Goal: Transaction & Acquisition: Purchase product/service

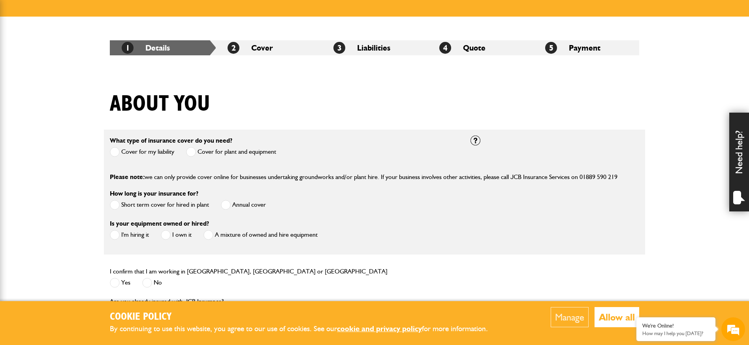
scroll to position [121, 0]
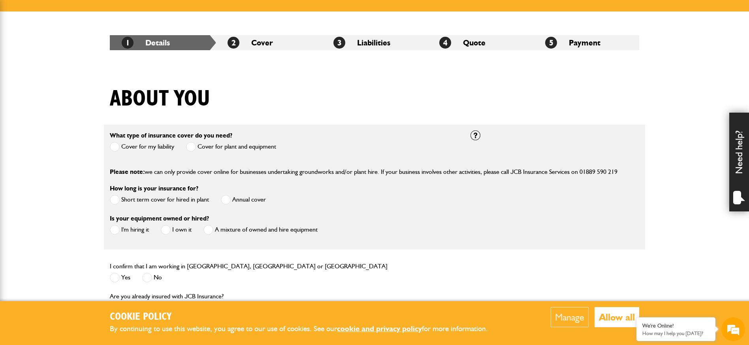
click at [192, 146] on span at bounding box center [191, 147] width 10 height 10
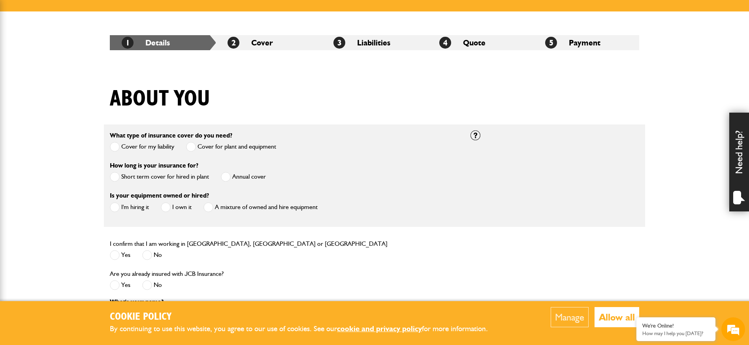
click at [167, 207] on span at bounding box center [166, 207] width 10 height 10
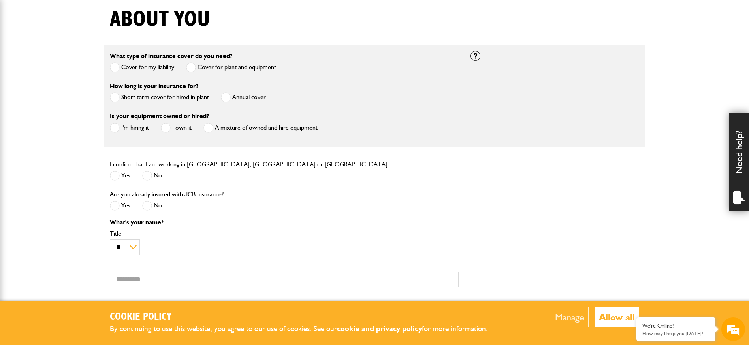
scroll to position [200, 0]
click at [116, 176] on span at bounding box center [115, 176] width 10 height 10
click at [147, 207] on span at bounding box center [147, 206] width 10 height 10
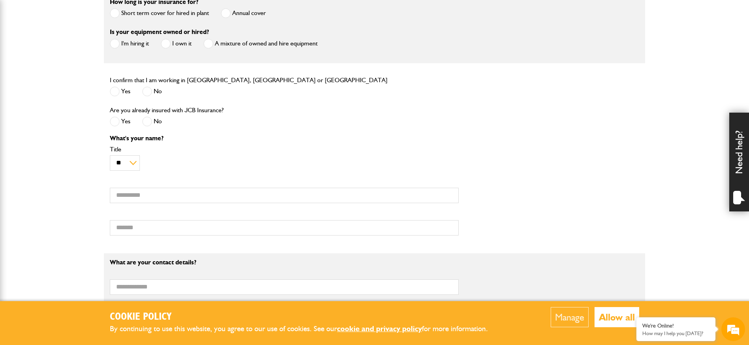
scroll to position [295, 0]
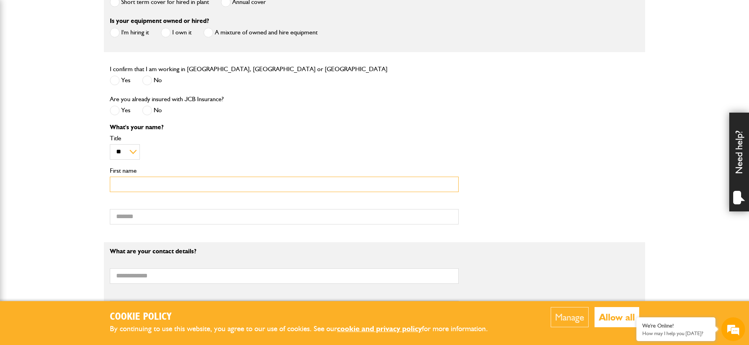
click at [151, 186] on input "First name" at bounding box center [284, 184] width 349 height 15
type input "******"
click at [150, 218] on input "Surname" at bounding box center [284, 216] width 349 height 15
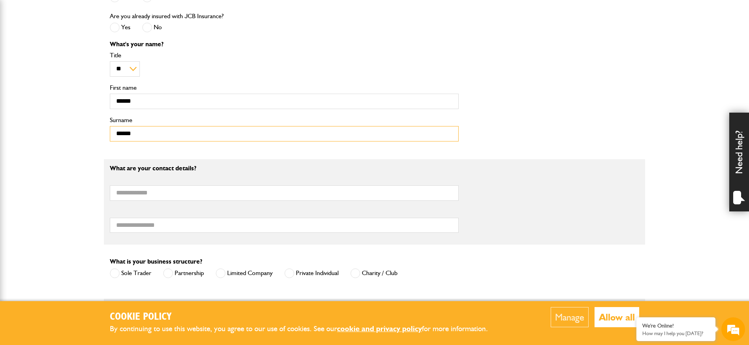
scroll to position [386, 0]
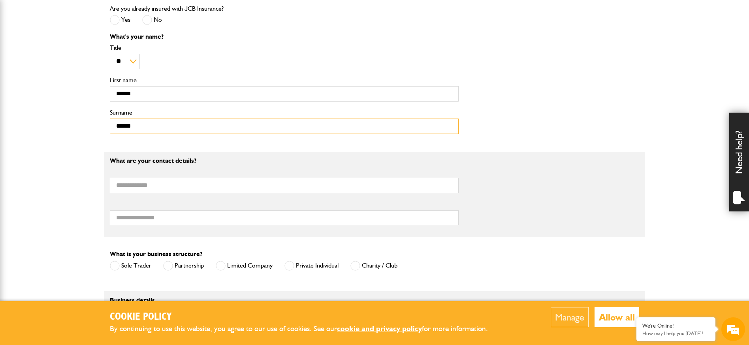
type input "******"
click at [155, 187] on input "Email address" at bounding box center [284, 185] width 349 height 15
type input "**********"
click at [149, 220] on input "Telephone number" at bounding box center [284, 217] width 349 height 15
type input "**********"
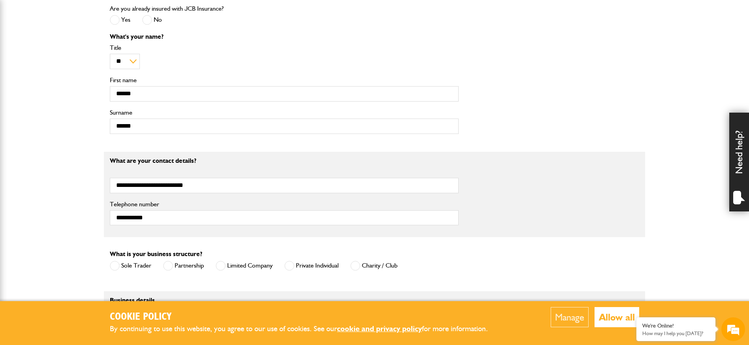
click at [292, 268] on span at bounding box center [289, 266] width 10 height 10
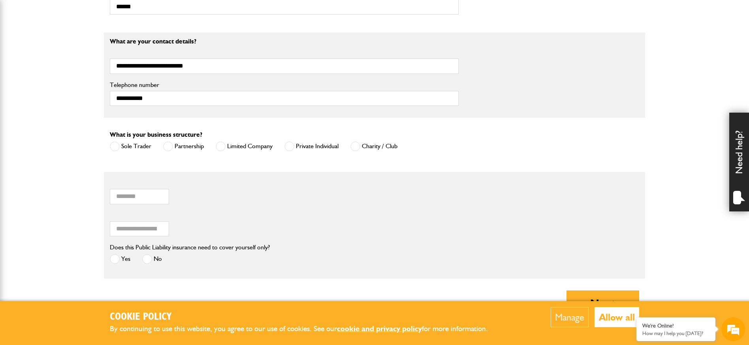
scroll to position [516, 0]
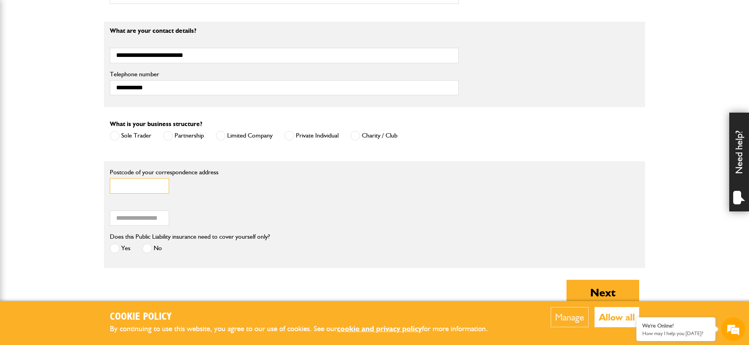
click at [137, 188] on input "Postcode of your correspondence address" at bounding box center [139, 185] width 59 height 15
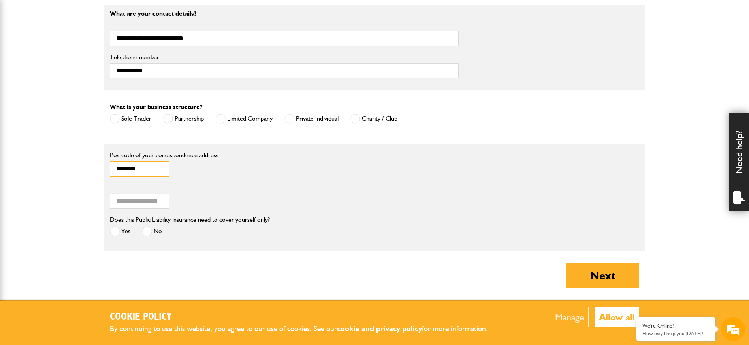
scroll to position [545, 0]
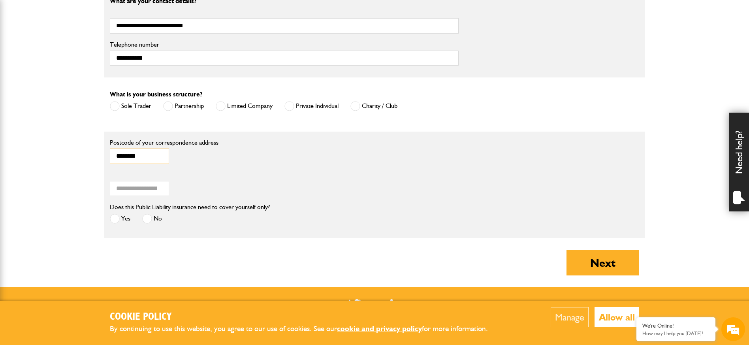
type input "********"
click at [118, 220] on span at bounding box center [115, 219] width 10 height 10
click at [599, 273] on button "Next" at bounding box center [602, 262] width 73 height 25
type input "**********"
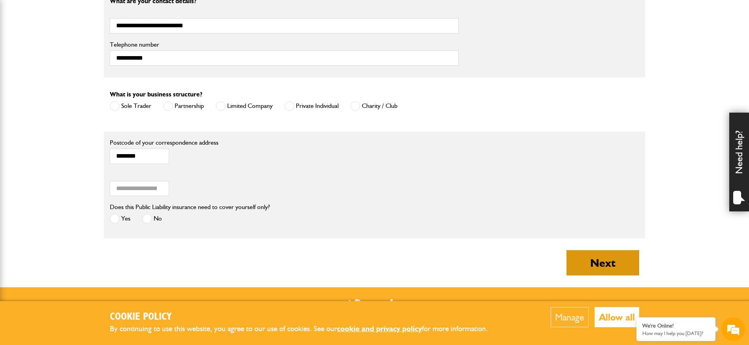
type input "**********"
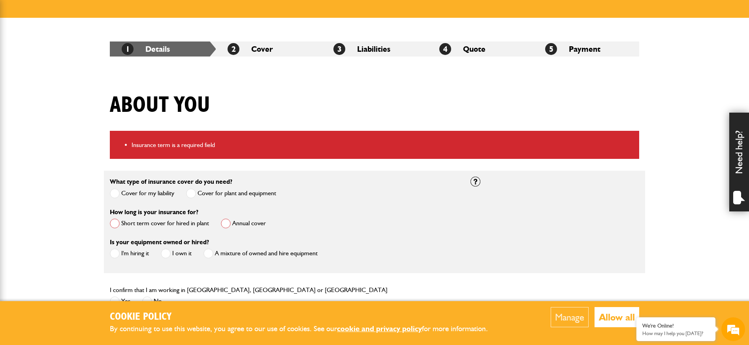
scroll to position [145, 0]
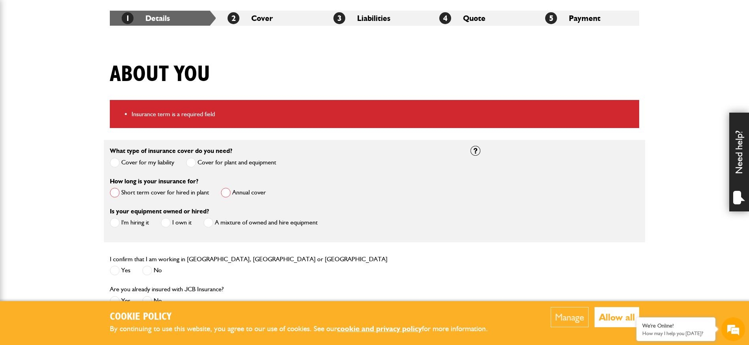
click at [224, 192] on span at bounding box center [226, 193] width 10 height 10
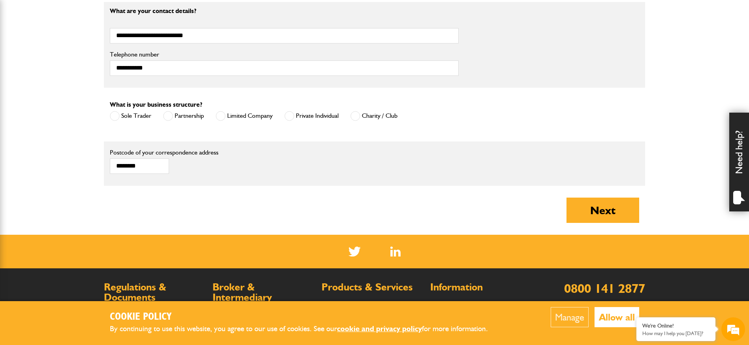
scroll to position [578, 0]
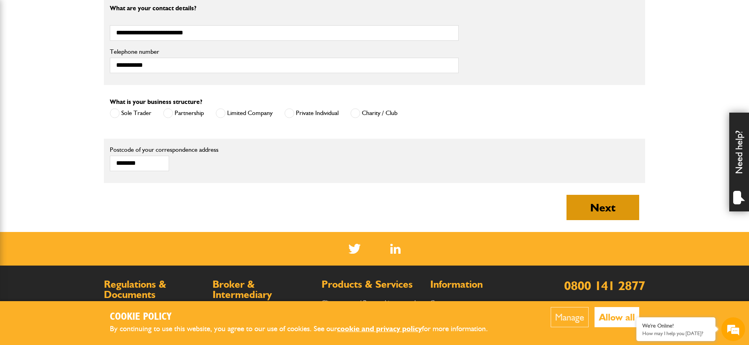
click at [614, 212] on button "Next" at bounding box center [602, 207] width 73 height 25
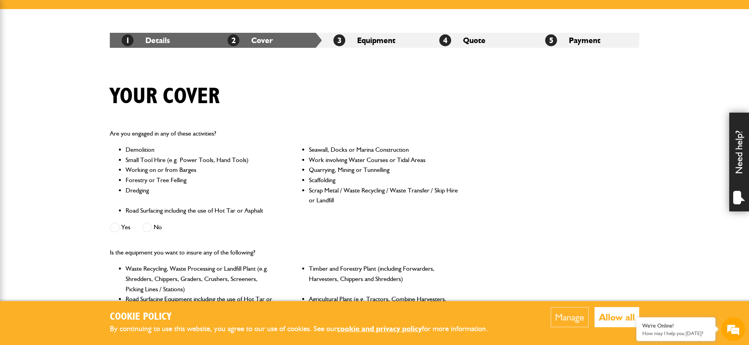
scroll to position [128, 0]
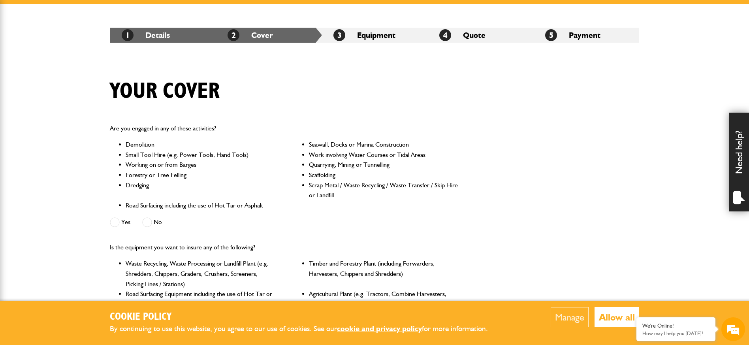
click at [148, 223] on span at bounding box center [147, 222] width 10 height 10
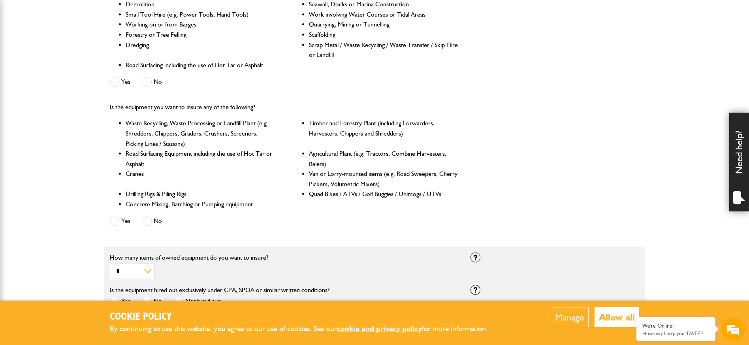
scroll to position [270, 0]
click at [148, 221] on span at bounding box center [147, 220] width 10 height 10
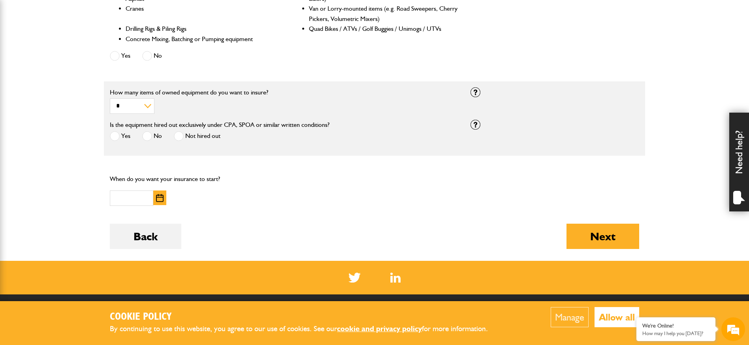
scroll to position [434, 0]
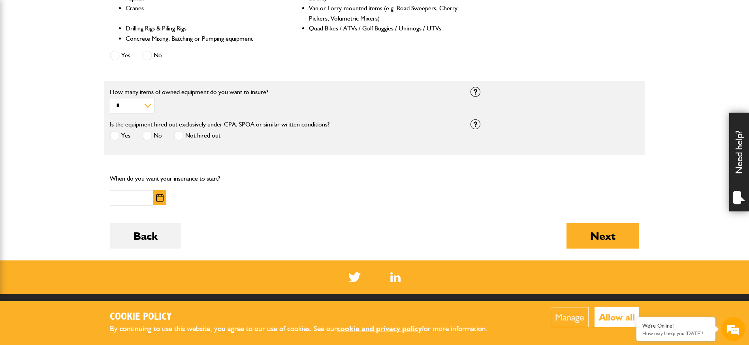
click at [180, 135] on span at bounding box center [179, 136] width 10 height 10
click at [162, 196] on img "button" at bounding box center [160, 198] width 8 height 8
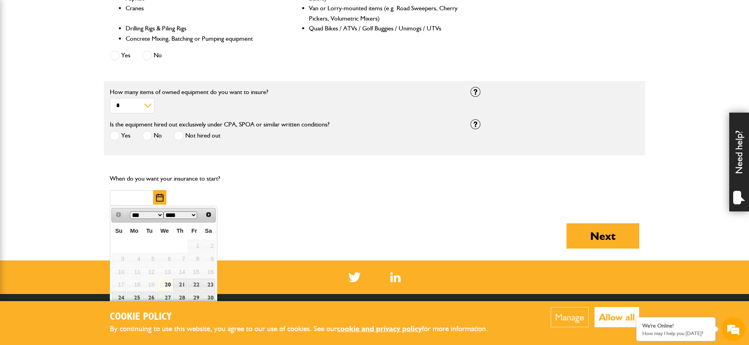
click at [169, 285] on link "20" at bounding box center [164, 284] width 15 height 12
type input "**********"
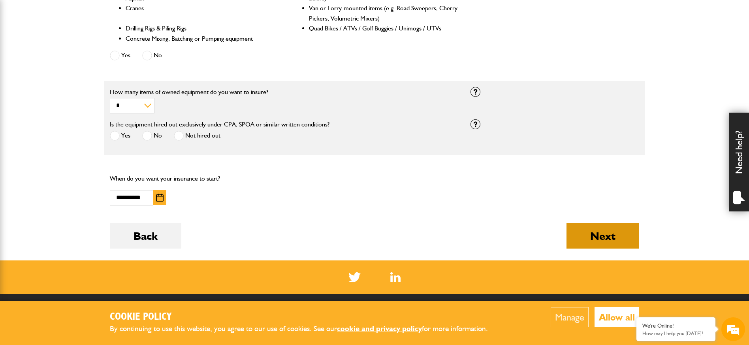
click at [587, 239] on button "Next" at bounding box center [602, 235] width 73 height 25
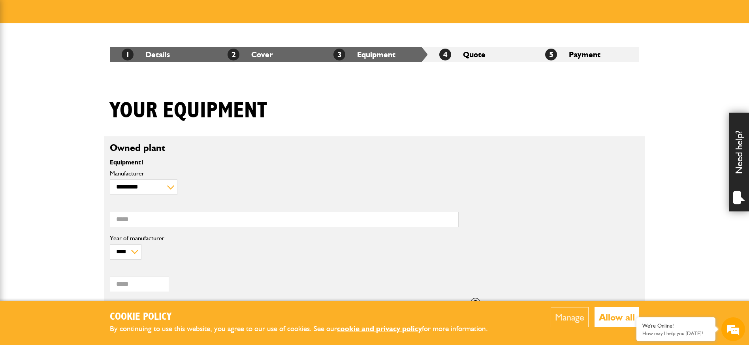
scroll to position [128, 0]
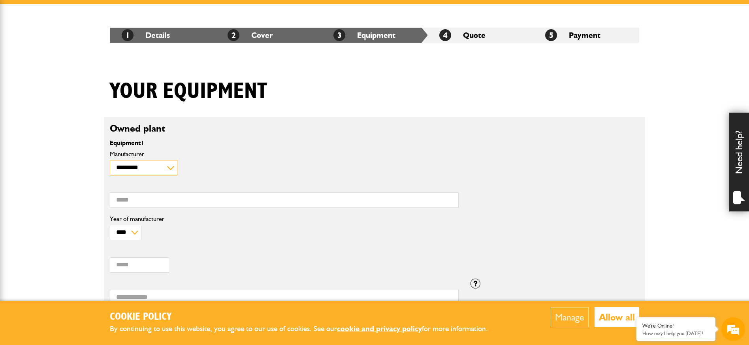
click at [169, 167] on select "**********" at bounding box center [144, 167] width 68 height 15
select select "**"
click at [128, 199] on input "Model" at bounding box center [284, 199] width 349 height 15
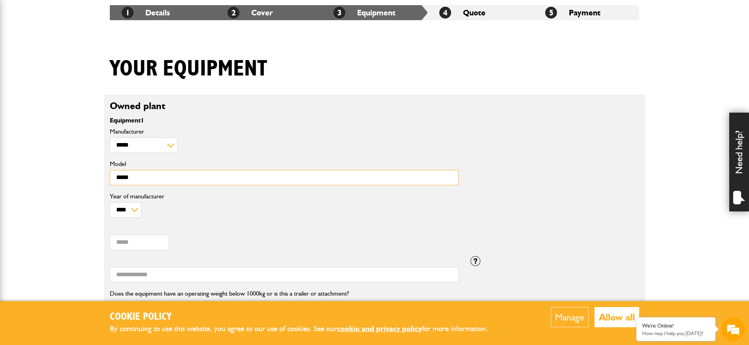
scroll to position [159, 0]
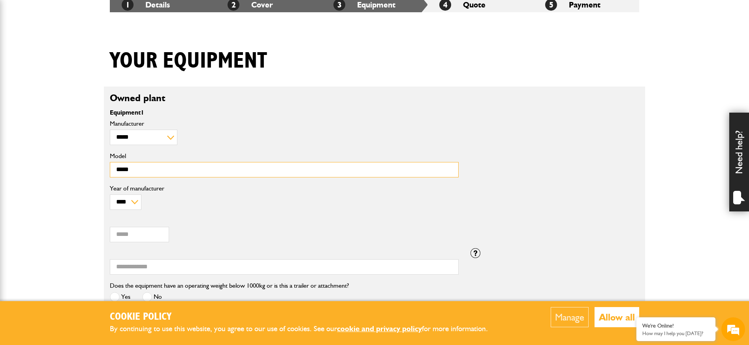
type input "*****"
click at [141, 236] on input "Value (£)" at bounding box center [139, 234] width 59 height 15
type input "*****"
click at [137, 265] on input "Serial number" at bounding box center [284, 266] width 349 height 15
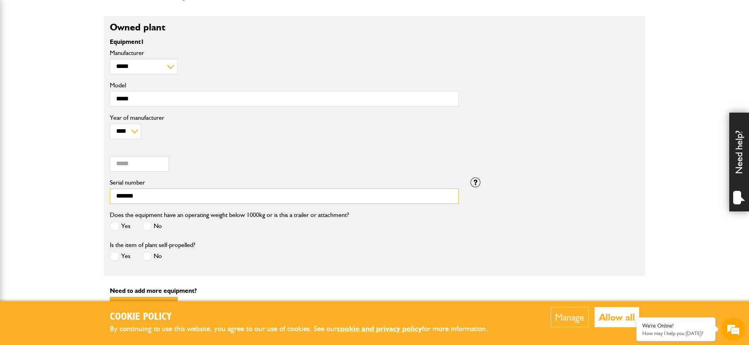
scroll to position [230, 0]
type input "*******"
drag, startPoint x: 150, startPoint y: 226, endPoint x: 162, endPoint y: 226, distance: 11.8
click at [150, 226] on span at bounding box center [147, 226] width 10 height 10
click at [115, 257] on span at bounding box center [115, 256] width 10 height 10
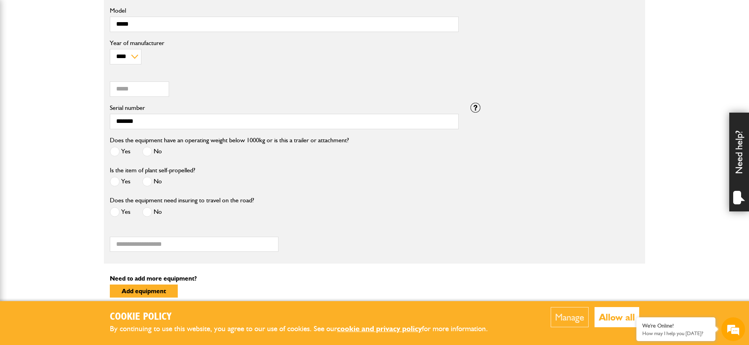
scroll to position [307, 0]
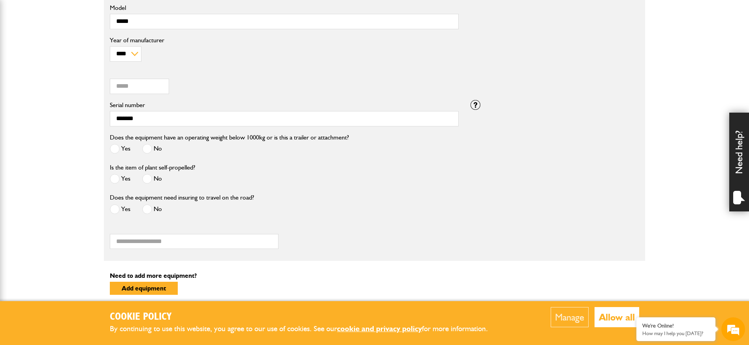
click at [149, 211] on span at bounding box center [147, 209] width 10 height 10
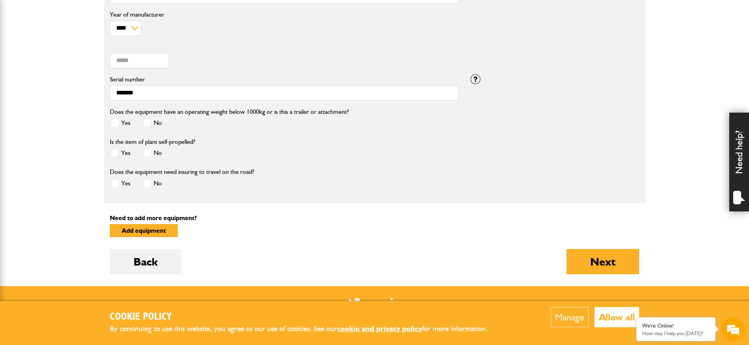
scroll to position [332, 0]
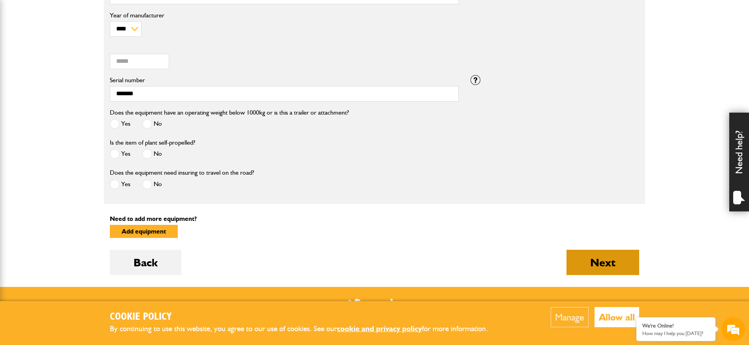
click at [597, 264] on button "Next" at bounding box center [602, 262] width 73 height 25
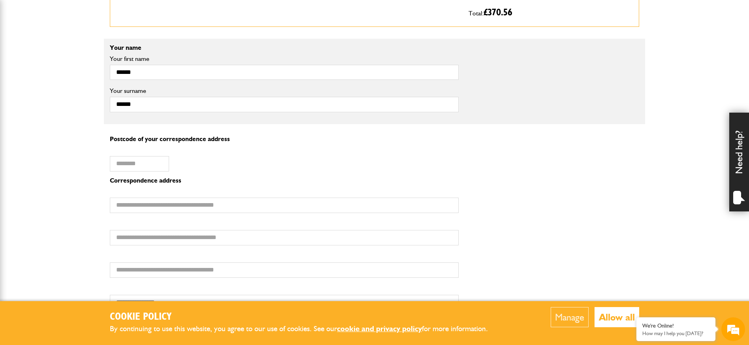
scroll to position [462, 0]
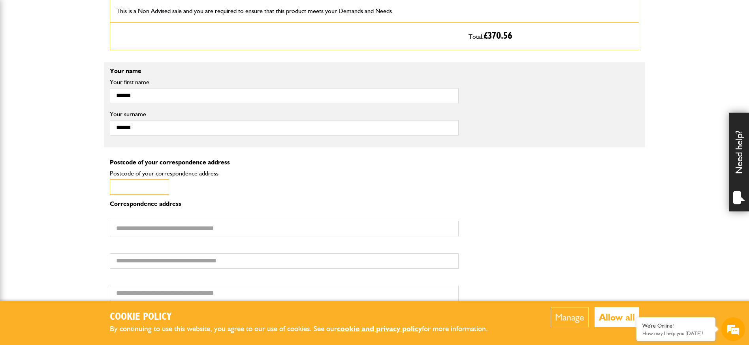
drag, startPoint x: 159, startPoint y: 188, endPoint x: 152, endPoint y: 186, distance: 6.8
click at [158, 188] on input "Postcode of your correspondence address" at bounding box center [139, 186] width 59 height 15
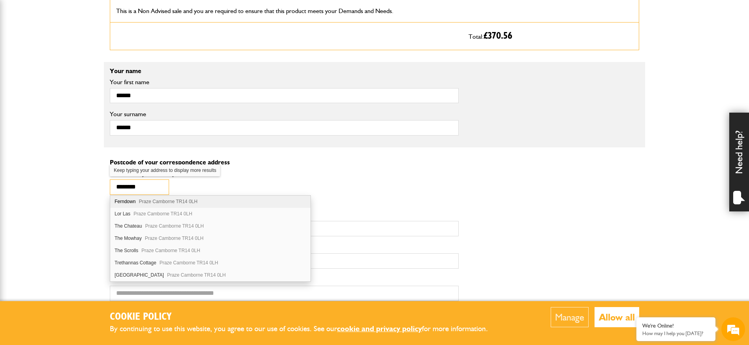
type input "********"
click at [147, 200] on span "Praze Camborne TR14 0LH" at bounding box center [168, 202] width 59 height 6
type input "********"
type input "*****"
type input "********"
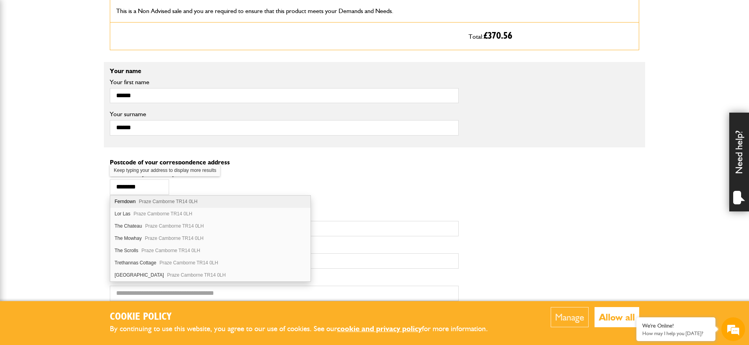
type input "********"
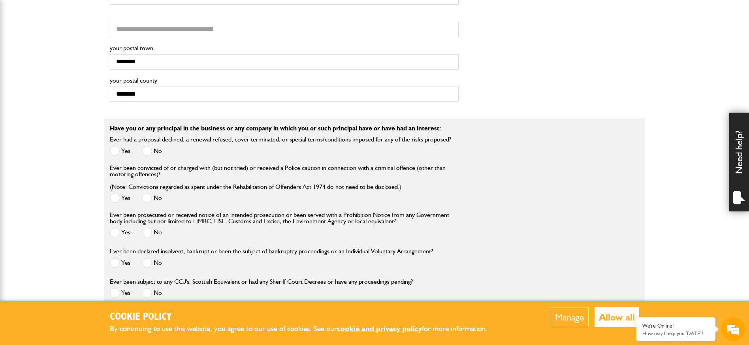
scroll to position [725, 0]
click at [605, 321] on button "Allow all" at bounding box center [616, 317] width 45 height 20
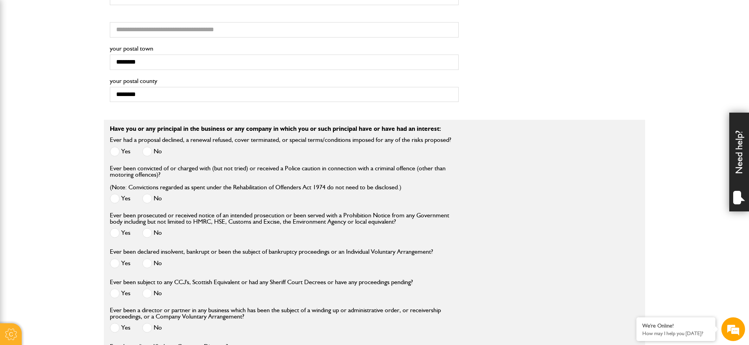
click at [147, 151] on span at bounding box center [147, 152] width 10 height 10
click at [148, 198] on span at bounding box center [147, 199] width 10 height 10
click at [150, 233] on span at bounding box center [147, 233] width 10 height 10
click at [149, 265] on span at bounding box center [147, 263] width 10 height 10
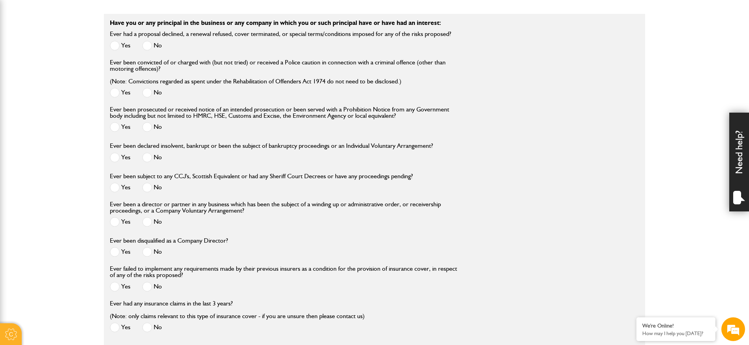
scroll to position [832, 0]
click at [147, 187] on span at bounding box center [147, 186] width 10 height 10
drag, startPoint x: 148, startPoint y: 224, endPoint x: 138, endPoint y: 228, distance: 11.5
click at [148, 224] on span at bounding box center [147, 222] width 10 height 10
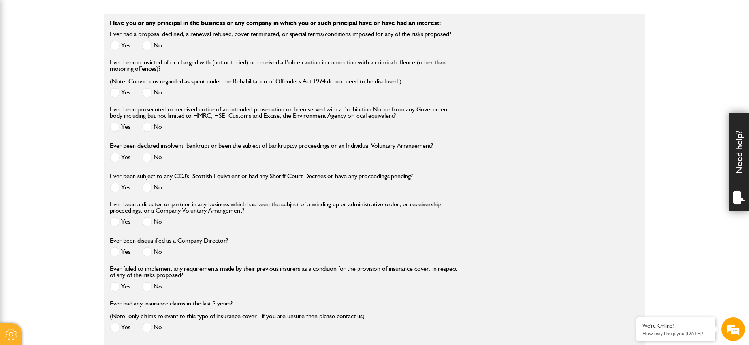
click at [149, 254] on span at bounding box center [147, 252] width 10 height 10
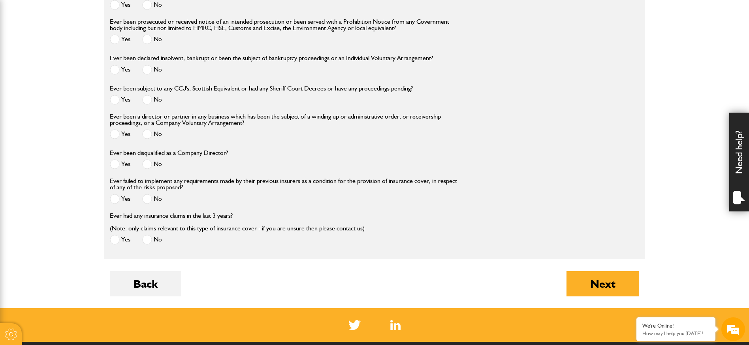
scroll to position [924, 0]
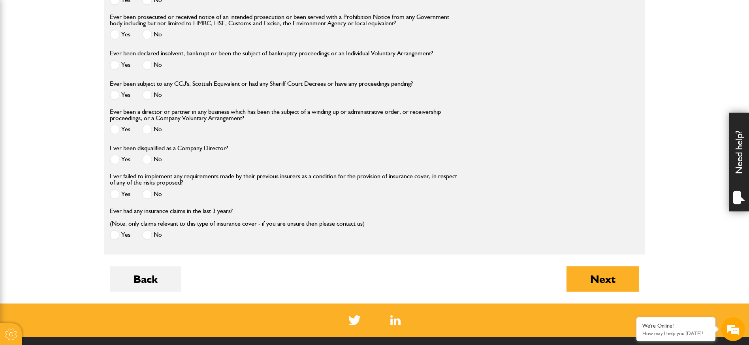
click at [145, 196] on span at bounding box center [147, 194] width 10 height 10
click at [148, 238] on span at bounding box center [147, 235] width 10 height 10
click at [594, 283] on button "Next" at bounding box center [602, 278] width 73 height 25
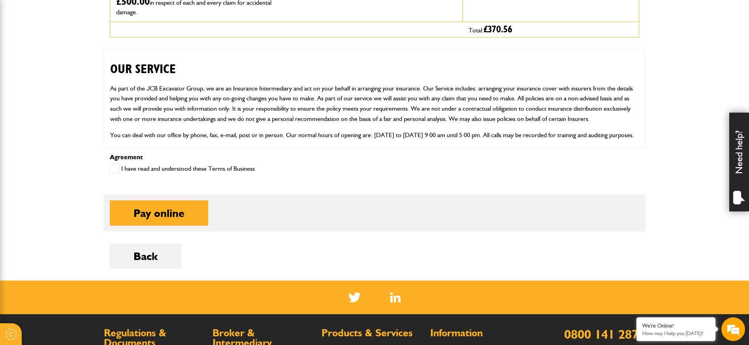
scroll to position [327, 0]
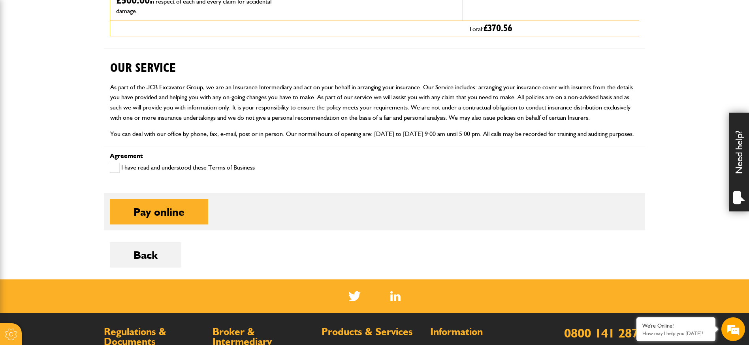
click at [115, 168] on span at bounding box center [115, 168] width 10 height 10
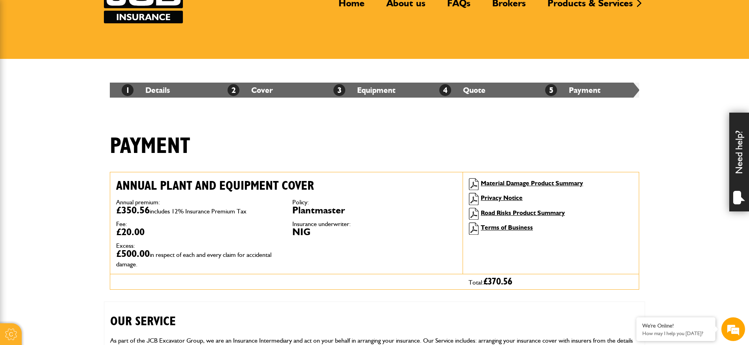
scroll to position [73, 0]
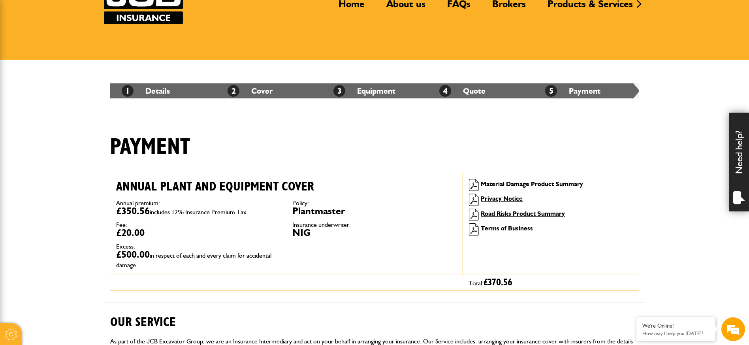
click at [512, 183] on link "Material Damage Product Summary" at bounding box center [532, 184] width 102 height 8
click at [494, 197] on link "Privacy Notice" at bounding box center [502, 199] width 42 height 8
click at [519, 212] on link "Road Risks Product Summary" at bounding box center [523, 214] width 84 height 8
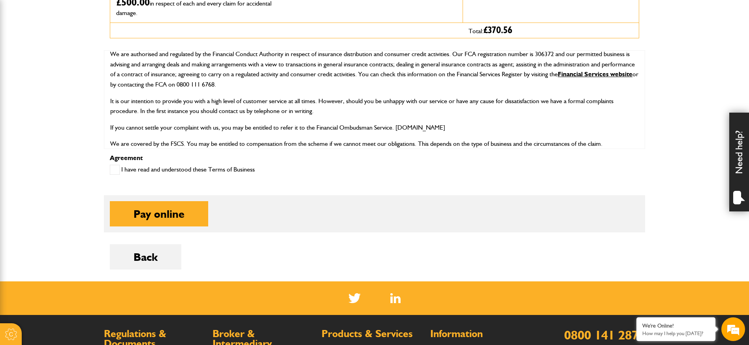
scroll to position [351, 0]
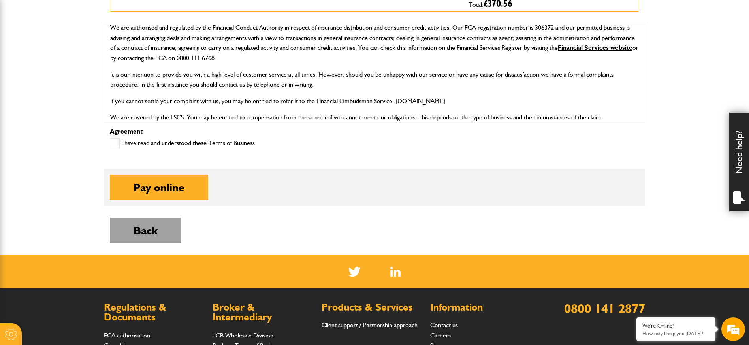
click at [128, 231] on button "Back" at bounding box center [145, 230] width 71 height 25
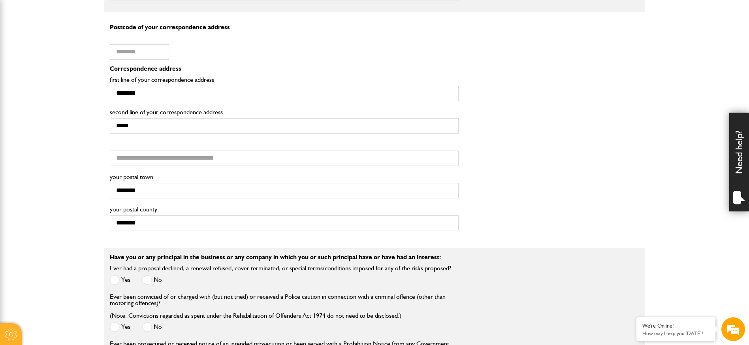
scroll to position [463, 0]
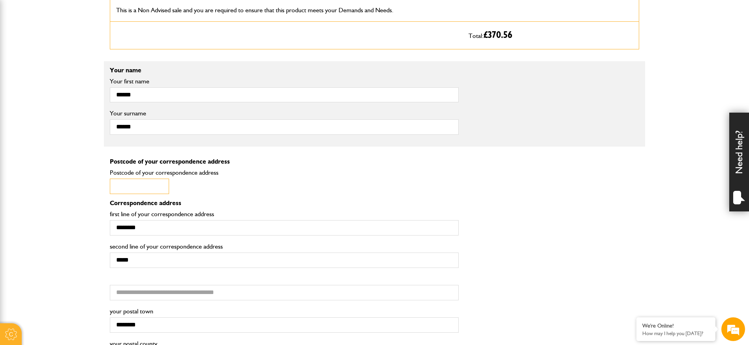
click at [128, 188] on input "Postcode of your correspondence address" at bounding box center [139, 185] width 59 height 15
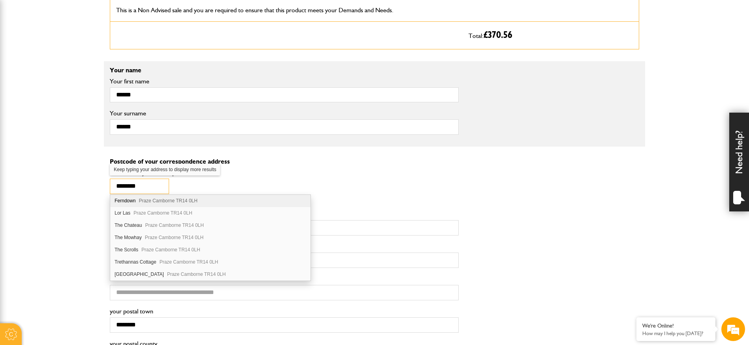
type input "********"
drag, startPoint x: 122, startPoint y: 199, endPoint x: 118, endPoint y: 199, distance: 4.3
click at [122, 199] on div "Ferndown Praze Camborne TR14 0LH" at bounding box center [210, 201] width 200 height 12
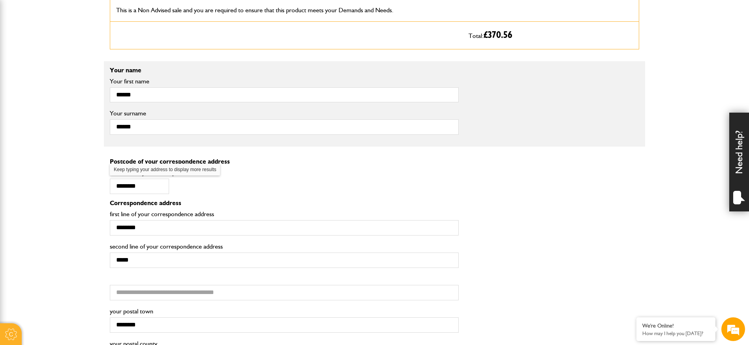
click at [61, 220] on body "Cookie Options You can control which cookies we use with the form below. Please…" at bounding box center [374, 263] width 749 height 1452
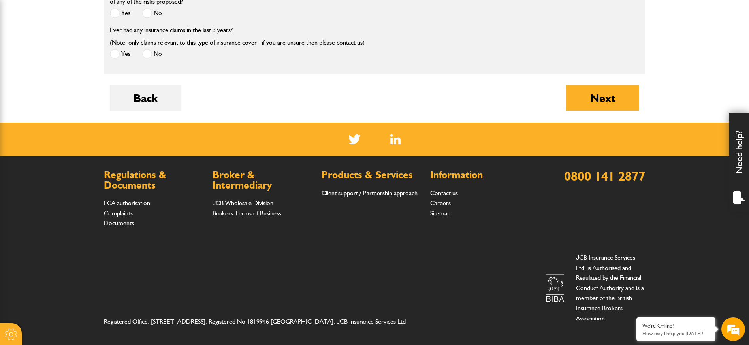
scroll to position [1109, 0]
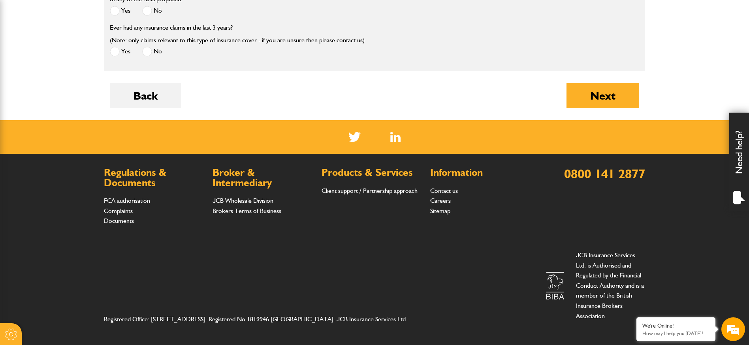
click at [592, 97] on button "Next" at bounding box center [602, 95] width 73 height 25
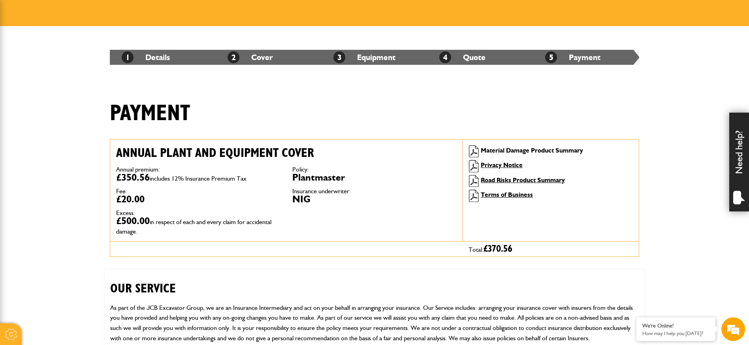
click at [512, 149] on link "Material Damage Product Summary" at bounding box center [532, 151] width 102 height 8
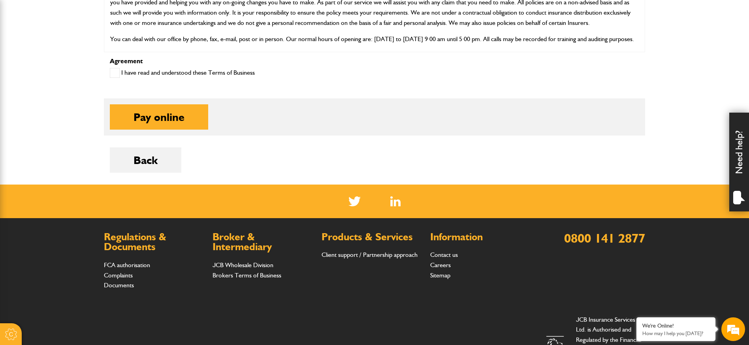
scroll to position [419, 0]
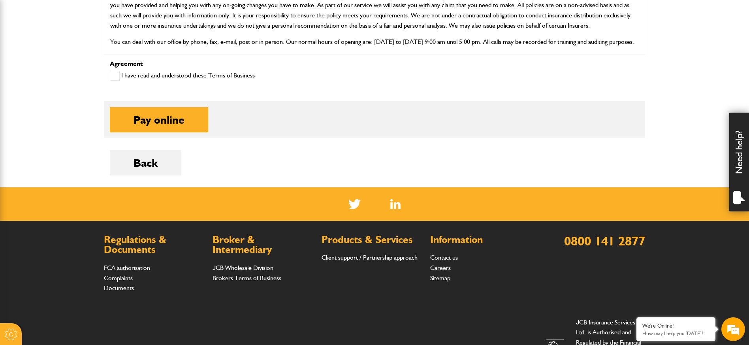
click at [115, 77] on span at bounding box center [115, 76] width 10 height 10
drag, startPoint x: 173, startPoint y: 116, endPoint x: 173, endPoint y: 130, distance: 14.2
click at [173, 116] on button "Pay online" at bounding box center [159, 119] width 98 height 25
